Goal: Task Accomplishment & Management: Manage account settings

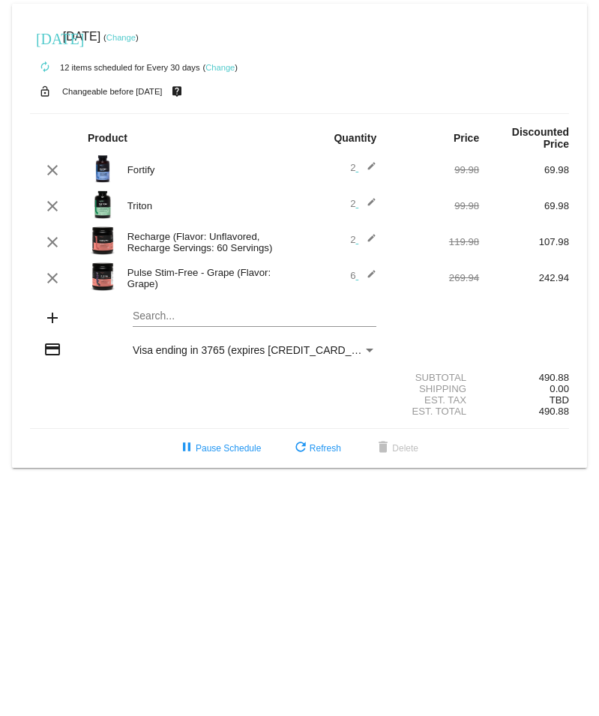
click at [370, 278] on mat-icon "edit" at bounding box center [367, 278] width 18 height 18
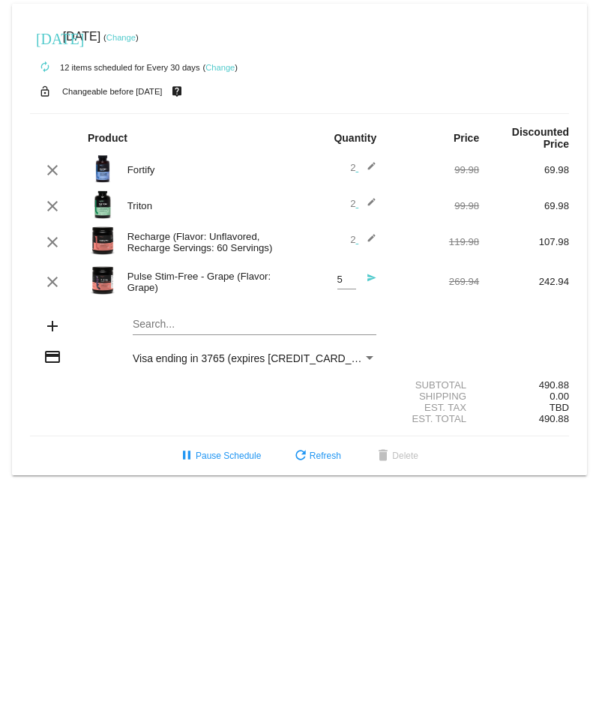
click at [347, 285] on input "5" at bounding box center [346, 279] width 19 height 11
click at [347, 285] on input "4" at bounding box center [346, 279] width 19 height 11
type input "3"
click at [347, 285] on input "3" at bounding box center [346, 279] width 19 height 11
click at [373, 280] on mat-icon "send" at bounding box center [367, 282] width 18 height 18
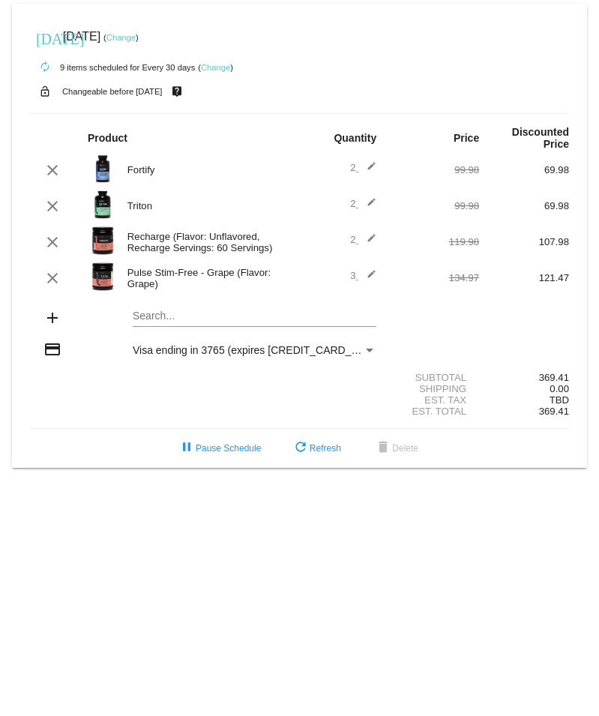
click at [371, 242] on mat-icon "edit" at bounding box center [367, 242] width 18 height 18
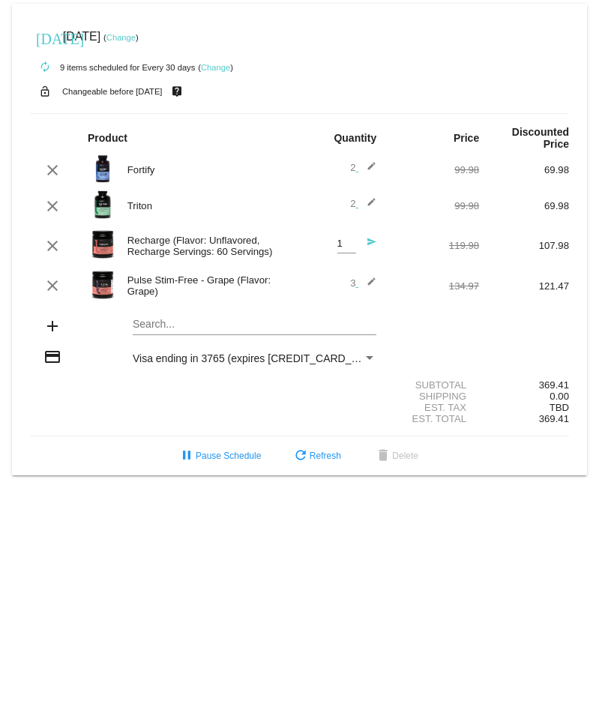
type input "1"
click at [353, 250] on input "1" at bounding box center [346, 243] width 19 height 11
click at [368, 249] on mat-icon "send" at bounding box center [367, 246] width 18 height 18
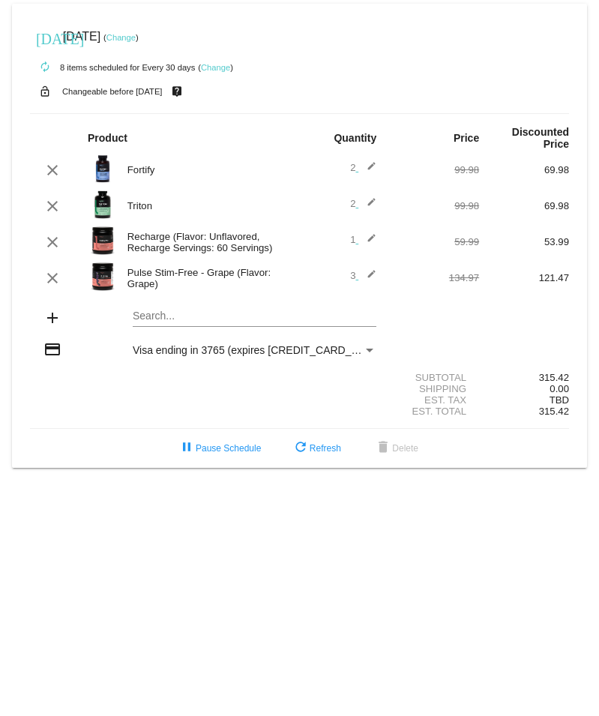
click at [371, 274] on mat-icon "edit" at bounding box center [367, 278] width 18 height 18
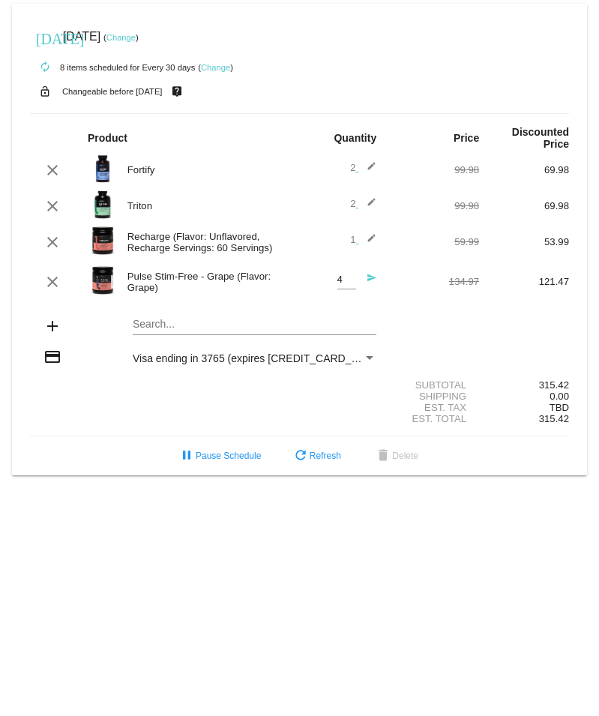
type input "4"
click at [350, 279] on input "4" at bounding box center [346, 279] width 19 height 11
click at [370, 280] on mat-icon "send" at bounding box center [367, 282] width 18 height 18
